Goal: Find specific page/section: Find specific page/section

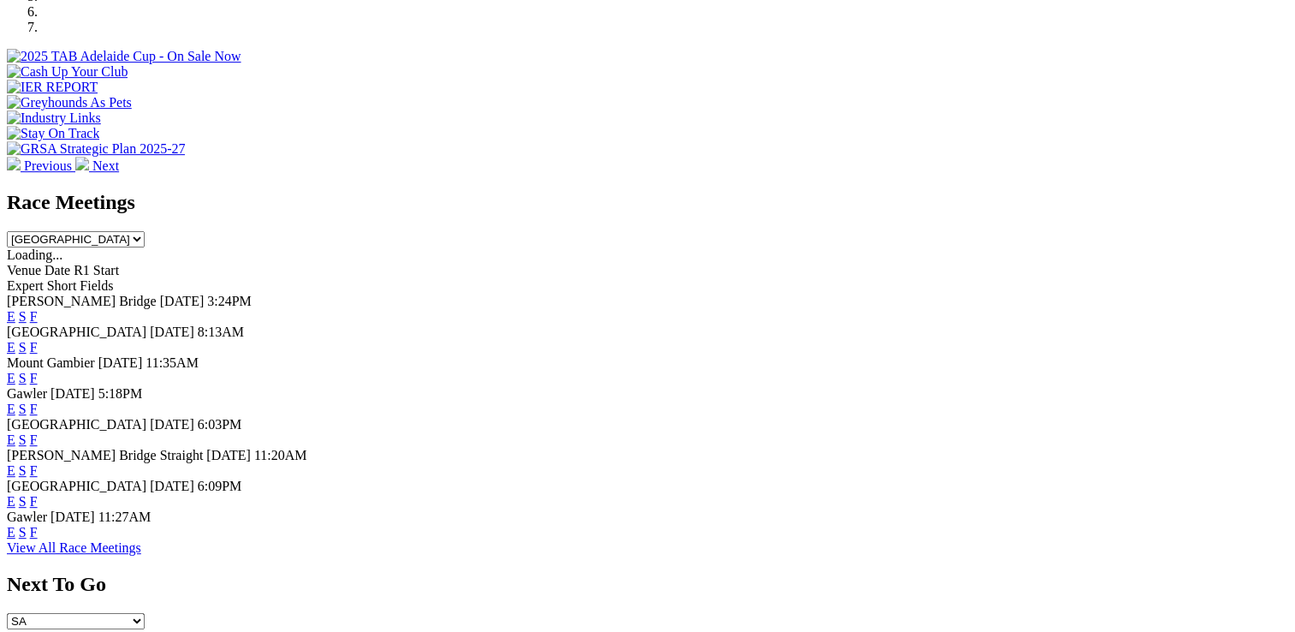
scroll to position [742, 0]
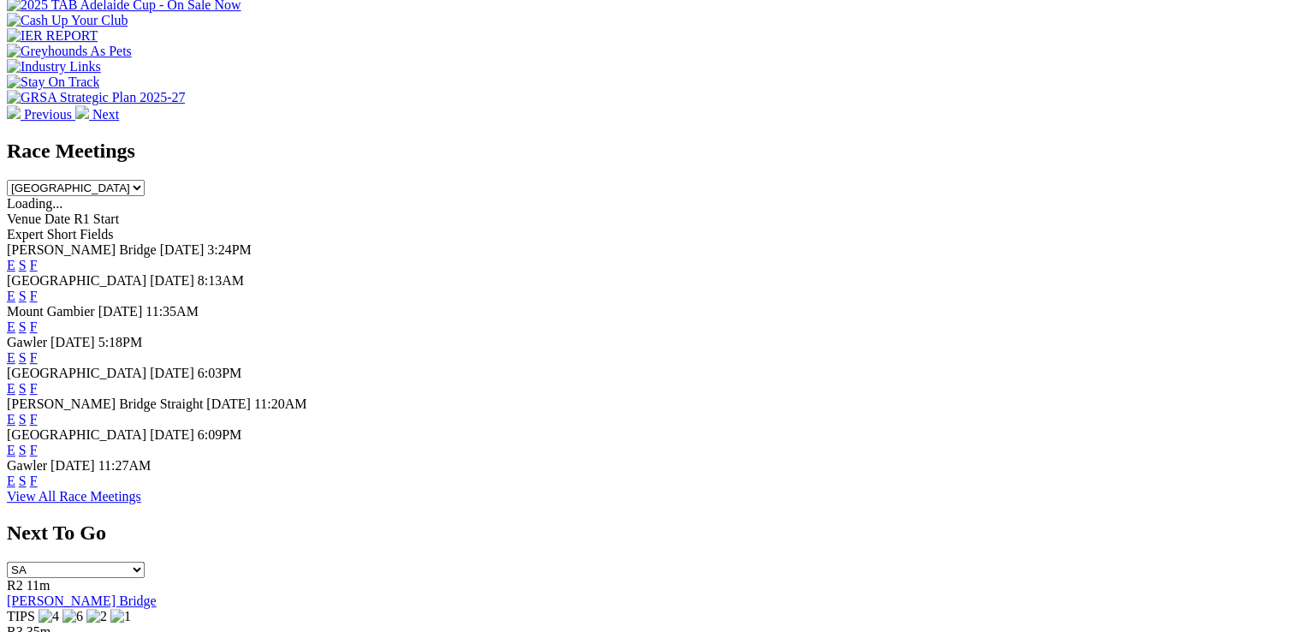
click at [38, 288] on link "F" at bounding box center [34, 295] width 8 height 15
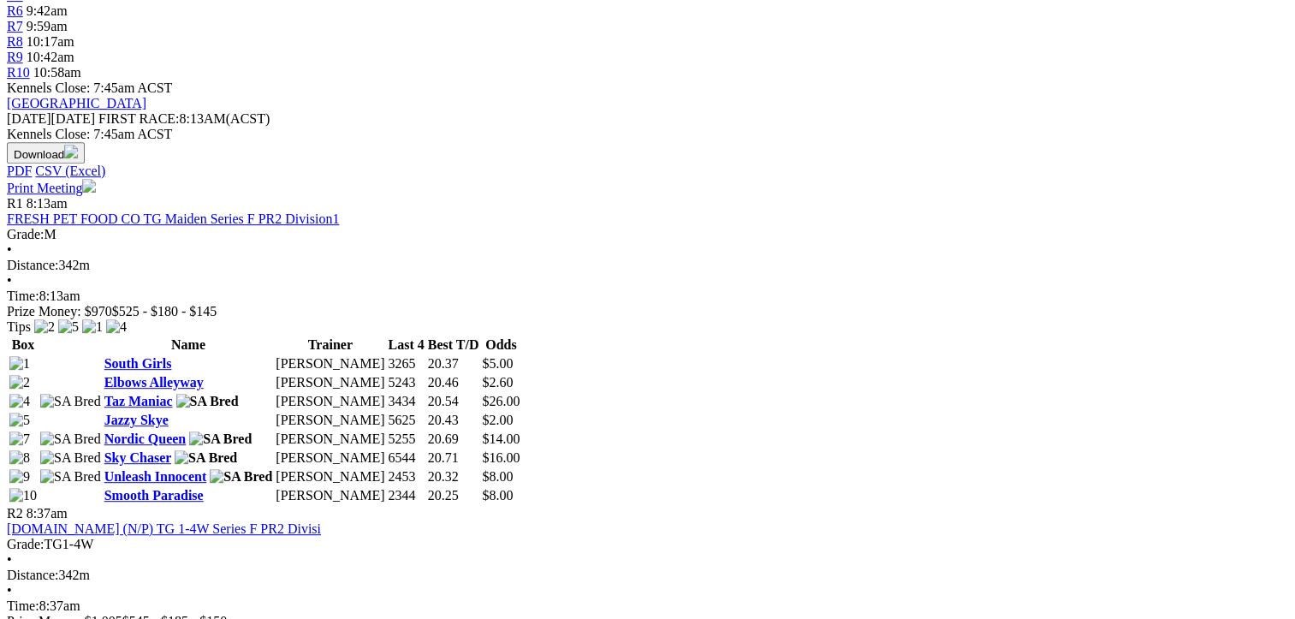
scroll to position [719, 0]
